Goal: Leave review/rating

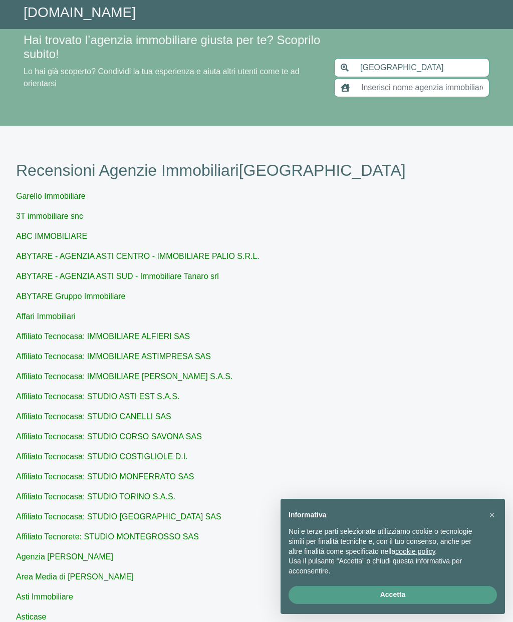
scroll to position [9, 0]
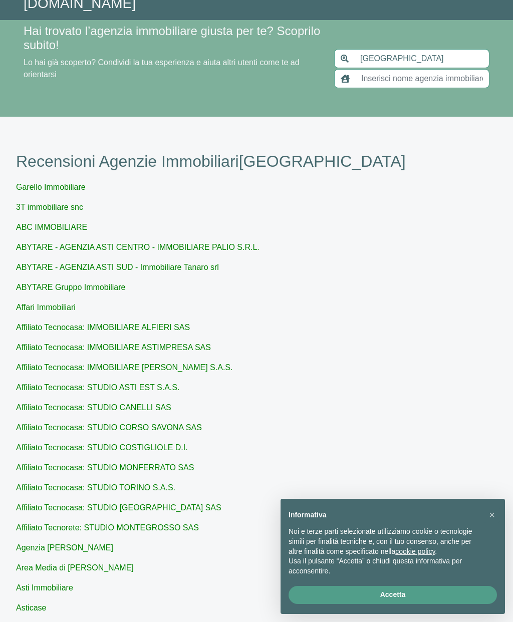
click at [35, 223] on link "ABC IMMOBILIARE" at bounding box center [51, 227] width 71 height 9
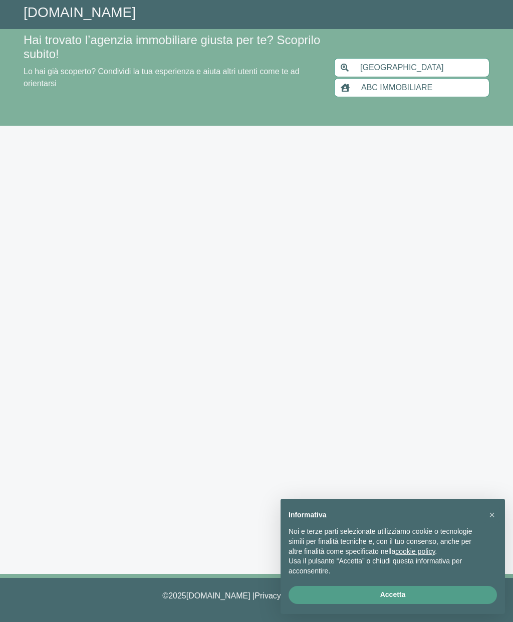
type input "ABC IMMOBILIARE"
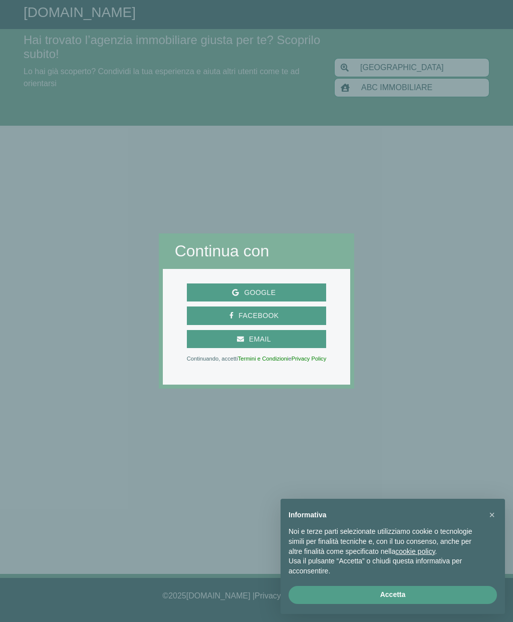
click at [309, 300] on div "Google Facebook Email Continuando, accetti Termini e Condizioni e Privacy Policy" at bounding box center [257, 327] width 188 height 116
click at [272, 299] on span "Google" at bounding box center [260, 293] width 42 height 13
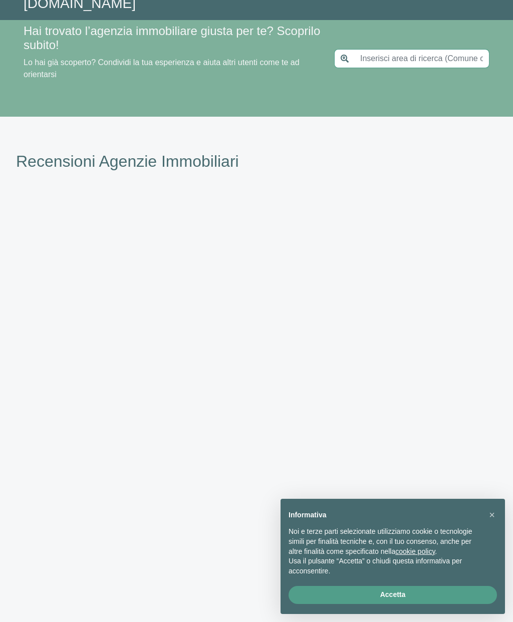
type input "[GEOGRAPHIC_DATA]"
